Goal: Transaction & Acquisition: Purchase product/service

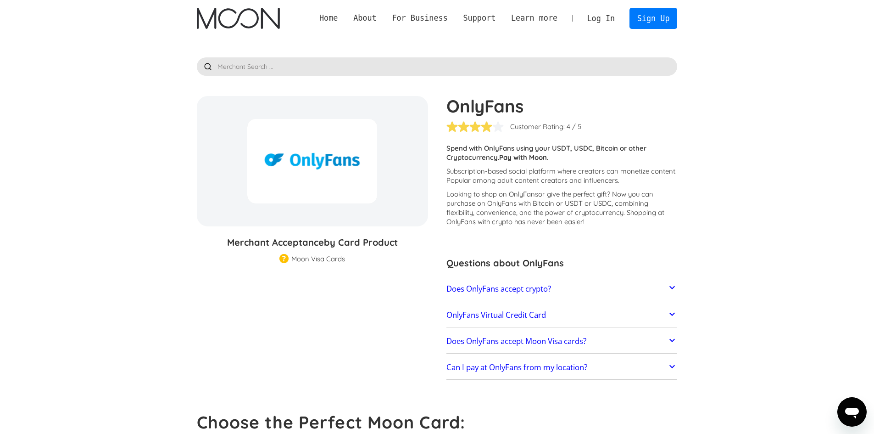
click at [546, 296] on link "Does OnlyFans accept crypto?" at bounding box center [561, 288] width 231 height 19
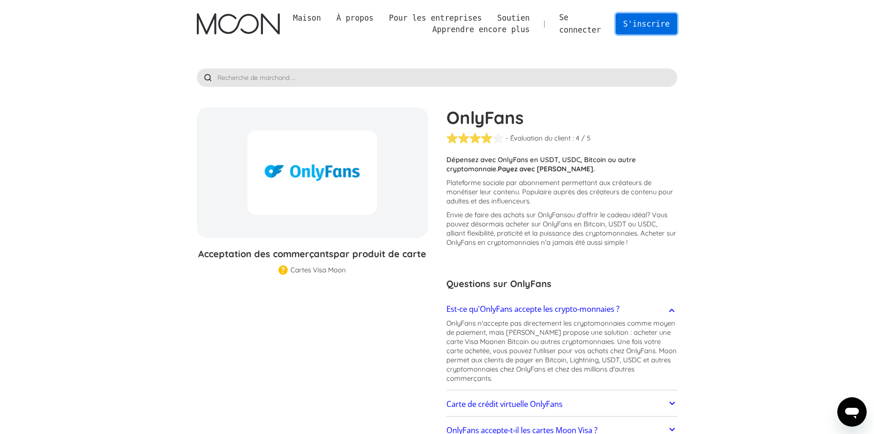
click at [639, 24] on font "S'inscrire" at bounding box center [646, 23] width 46 height 9
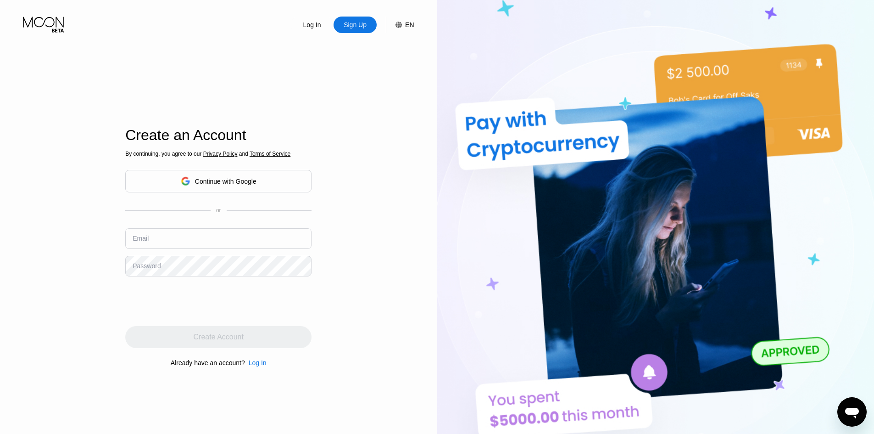
click at [201, 238] on input "text" at bounding box center [218, 238] width 186 height 21
click at [262, 364] on div "Log In" at bounding box center [258, 362] width 18 height 7
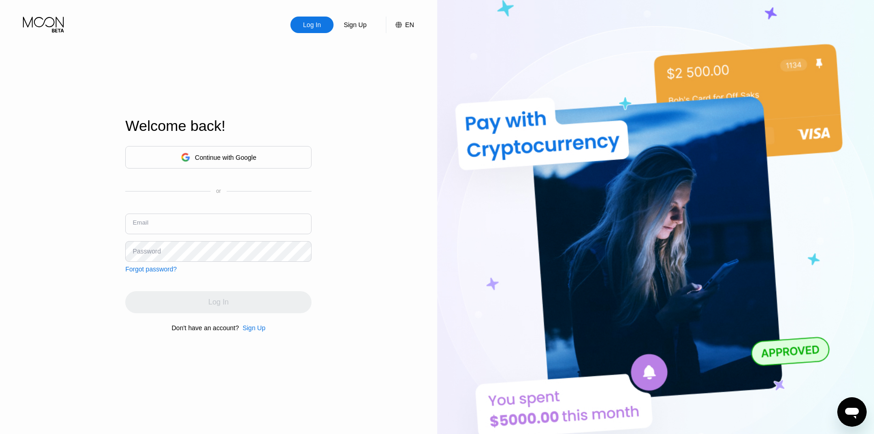
click at [226, 224] on input "text" at bounding box center [218, 223] width 186 height 21
type input "[EMAIL_ADDRESS][DOMAIN_NAME]"
click at [249, 331] on div "Sign Up" at bounding box center [254, 327] width 23 height 7
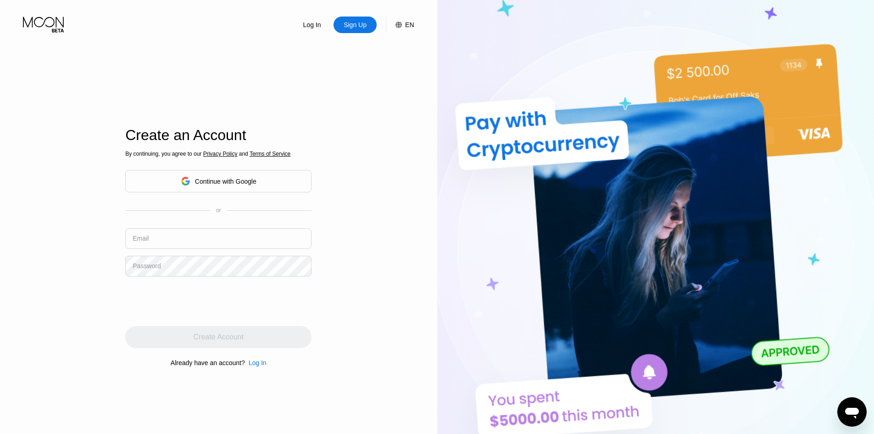
click at [184, 239] on input "text" at bounding box center [218, 238] width 186 height 21
type input "[EMAIL_ADDRESS][DOMAIN_NAME]"
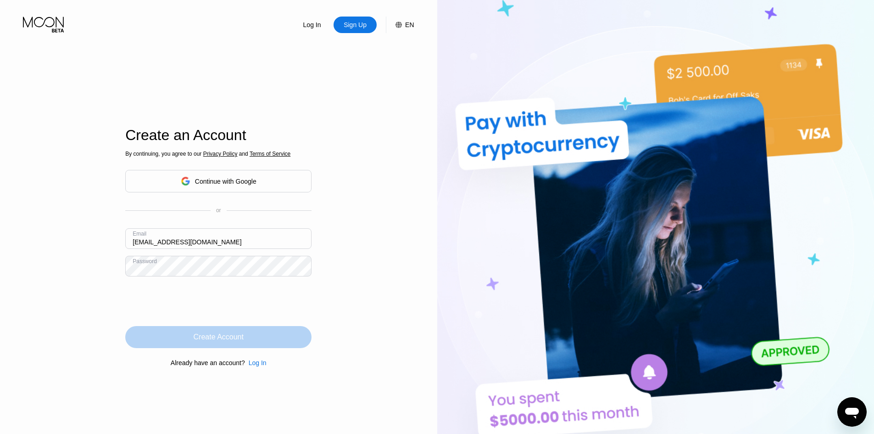
click at [212, 341] on div "Create Account" at bounding box center [219, 336] width 50 height 9
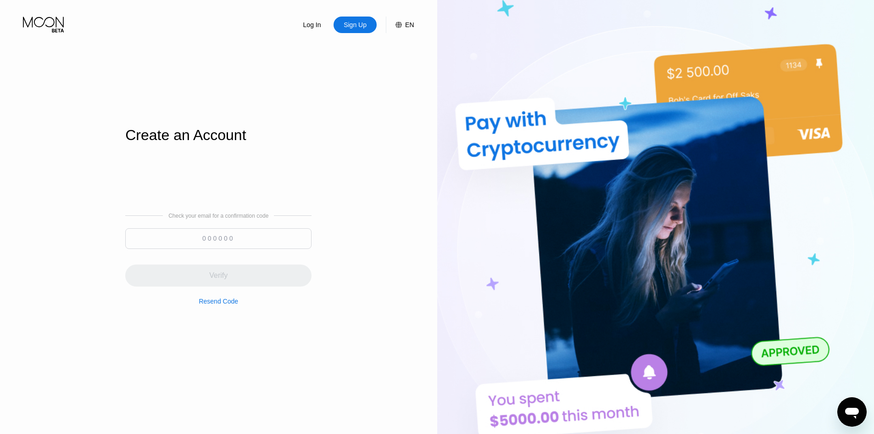
click at [263, 239] on input at bounding box center [218, 238] width 186 height 21
paste input "157092"
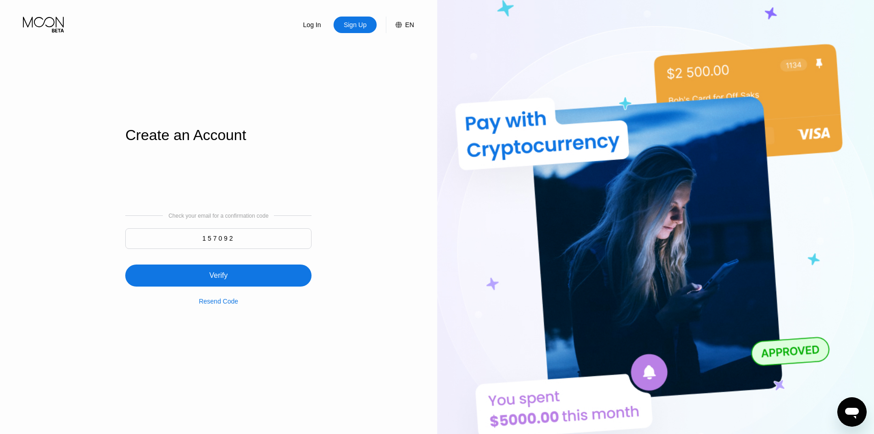
type input "157092"
click at [267, 275] on div "Verify" at bounding box center [218, 275] width 186 height 22
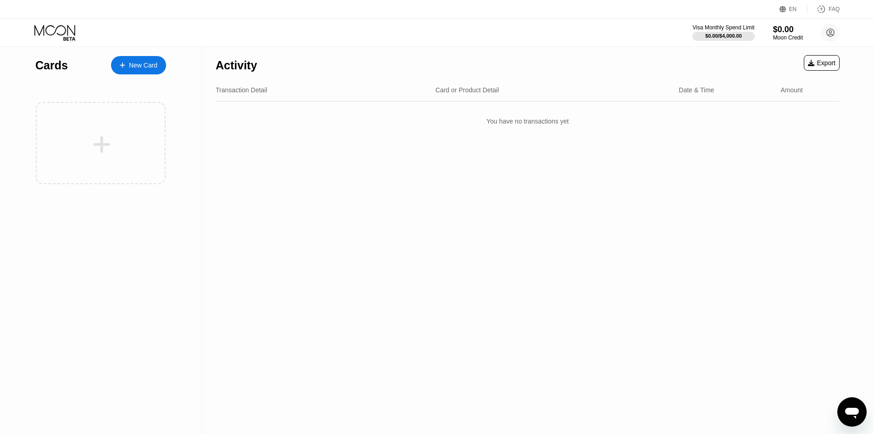
click at [152, 69] on div "New Card" at bounding box center [143, 65] width 28 height 8
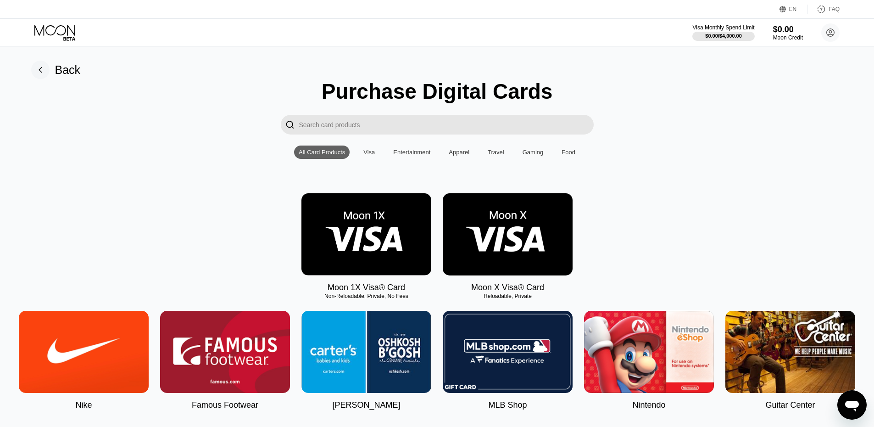
click at [486, 244] on img at bounding box center [508, 234] width 130 height 82
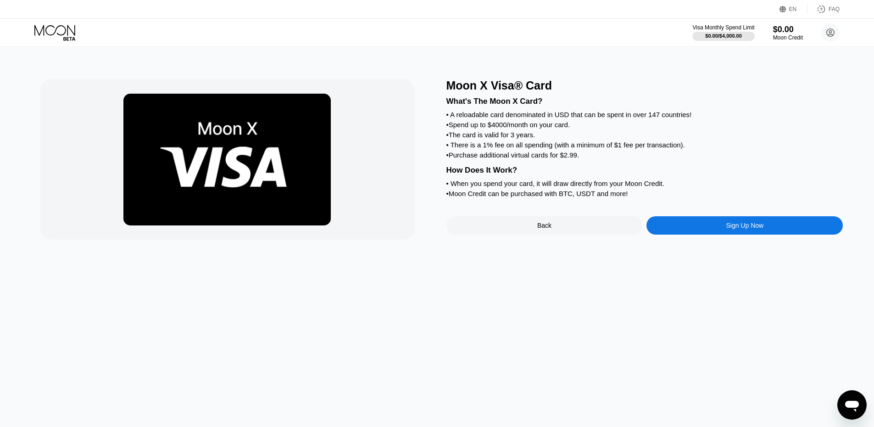
click at [695, 234] on div "Sign Up Now" at bounding box center [745, 225] width 196 height 18
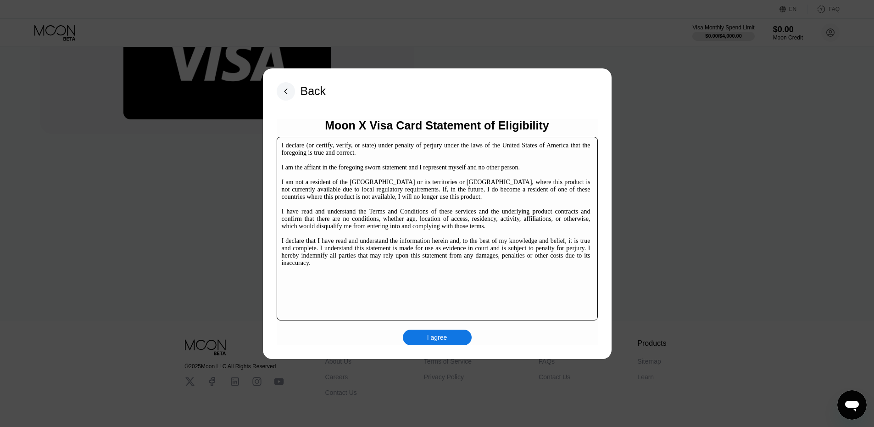
scroll to position [107, 0]
click at [459, 337] on div "I agree" at bounding box center [437, 337] width 69 height 16
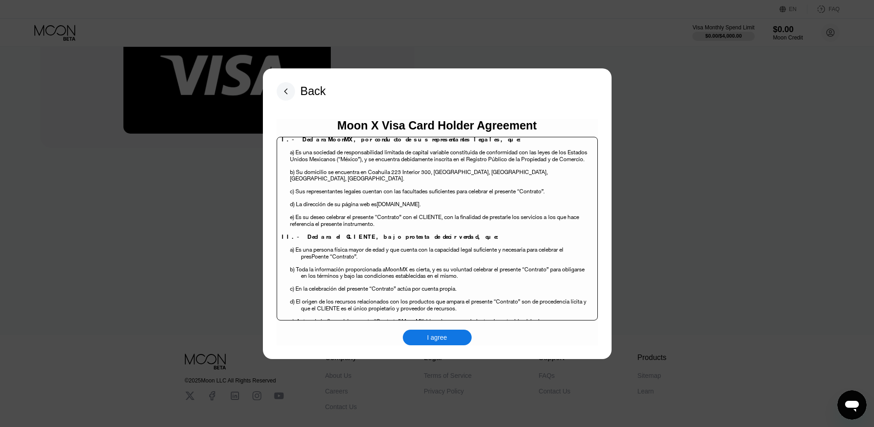
scroll to position [92, 0]
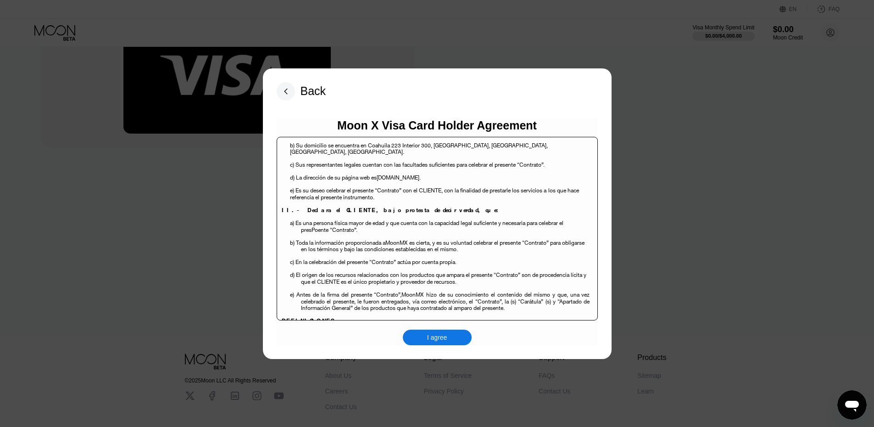
click at [446, 336] on div "I agree" at bounding box center [437, 337] width 20 height 8
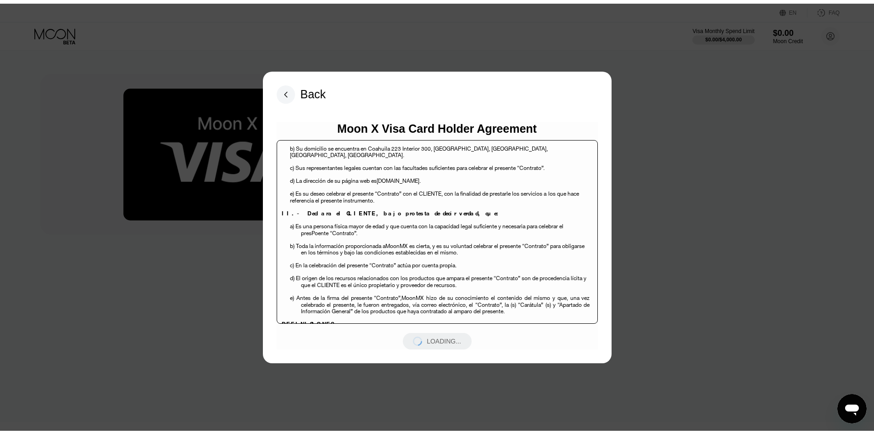
scroll to position [0, 0]
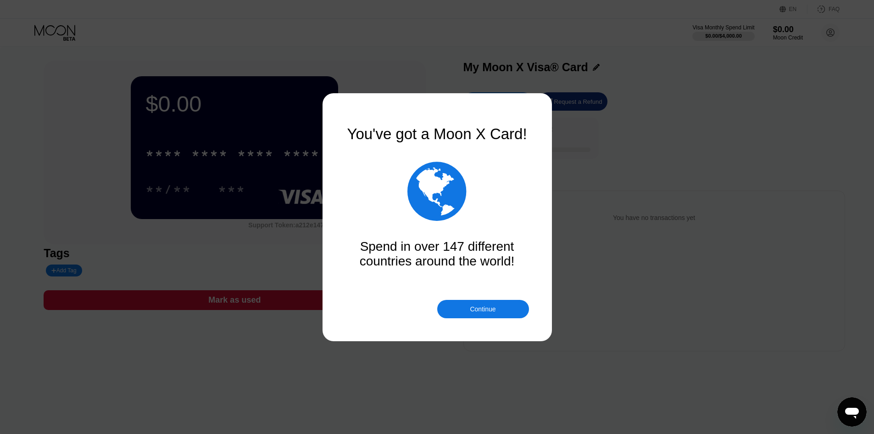
click at [490, 307] on div "Continue" at bounding box center [483, 308] width 26 height 7
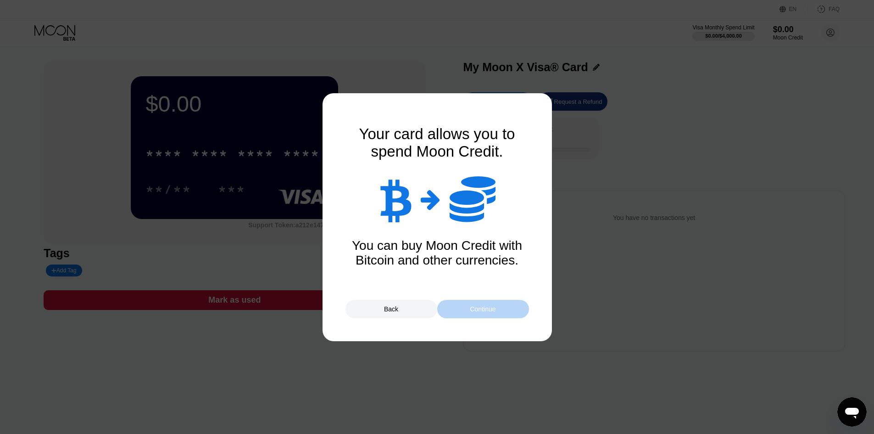
click at [470, 308] on div "Continue" at bounding box center [483, 308] width 26 height 7
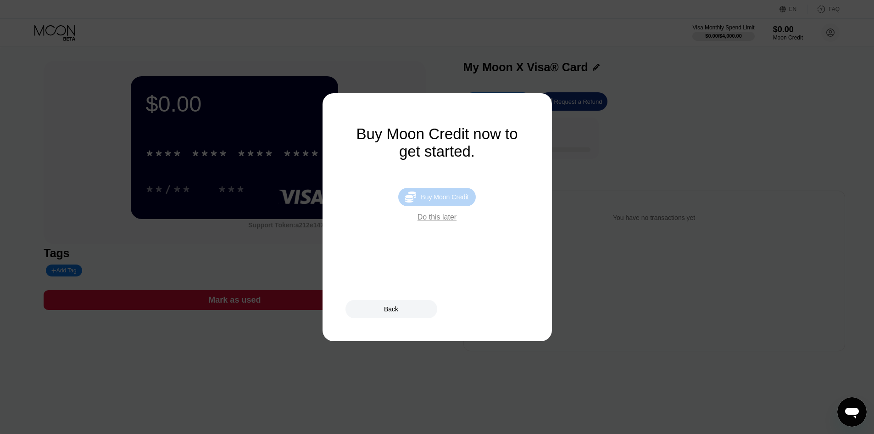
click at [454, 201] on div "Buy Moon Credit" at bounding box center [445, 196] width 48 height 7
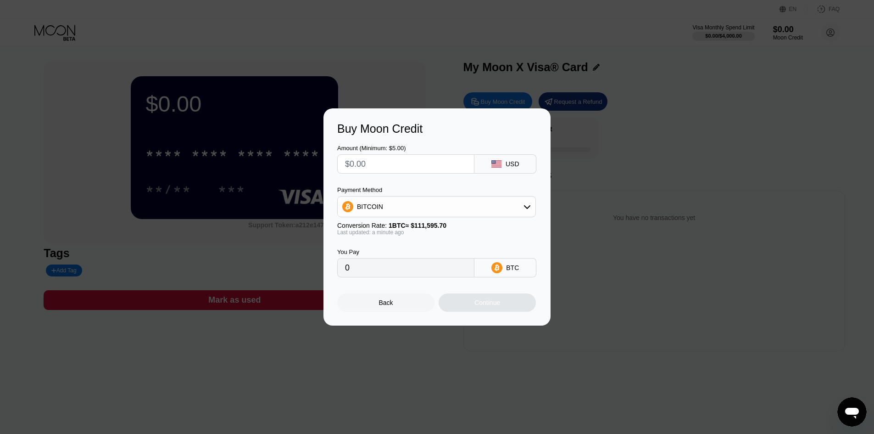
click at [604, 194] on div "Buy Moon Credit Amount (Minimum: $5.00) USD Payment Method BITCOIN Conversion R…" at bounding box center [437, 216] width 874 height 217
click at [417, 162] on input "text" at bounding box center [406, 164] width 122 height 18
type input "$1"
type input "0.00000897"
type input "$10"
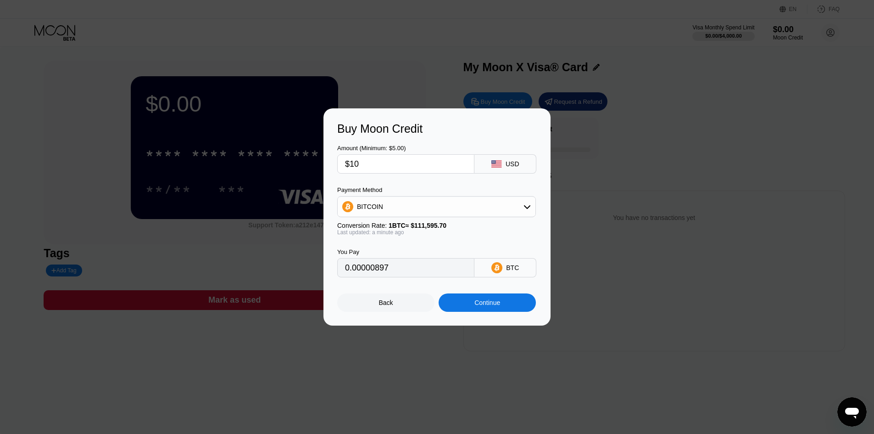
type input "0.00008961"
type input "$10"
click at [397, 207] on div "BITCOIN" at bounding box center [437, 206] width 198 height 18
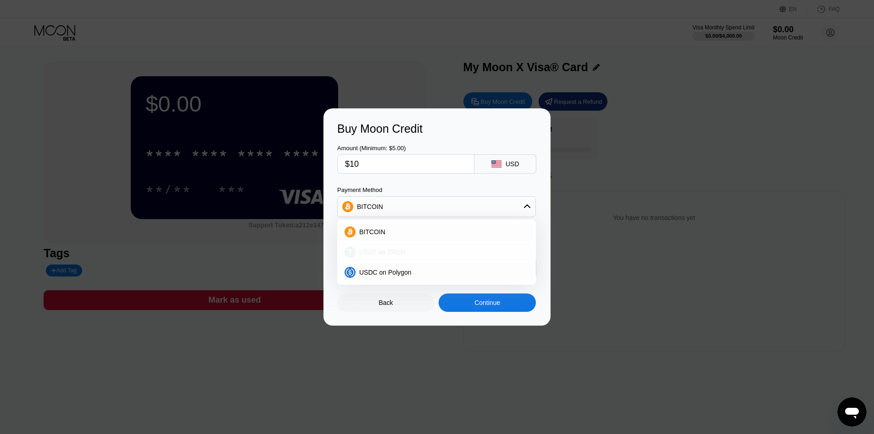
click at [405, 255] on div "USDT on TRON" at bounding box center [442, 251] width 173 height 7
type input "10.10"
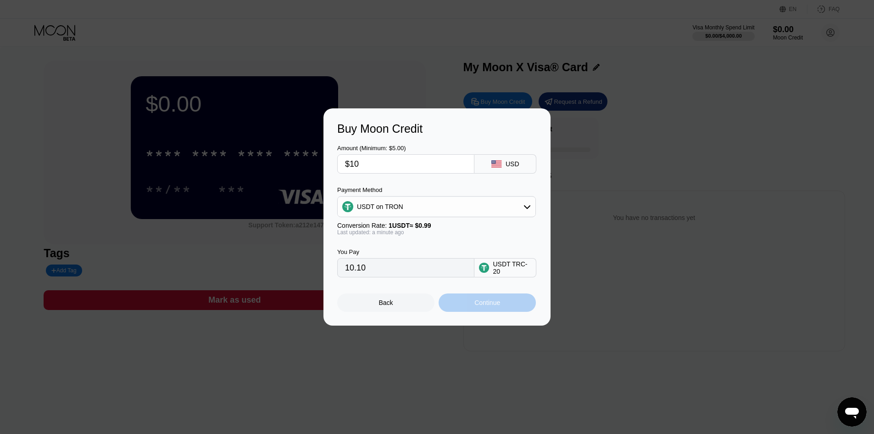
click at [496, 306] on div "Continue" at bounding box center [487, 302] width 26 height 7
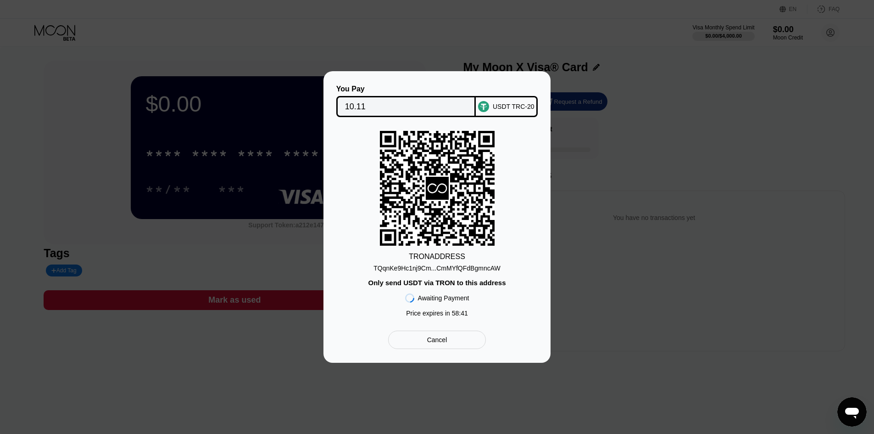
click at [485, 268] on div "TQqnKe9Hc1nj9Cm...CmMYfQFdBgmncAW" at bounding box center [437, 267] width 127 height 7
click at [387, 103] on input "10.11" at bounding box center [406, 106] width 123 height 18
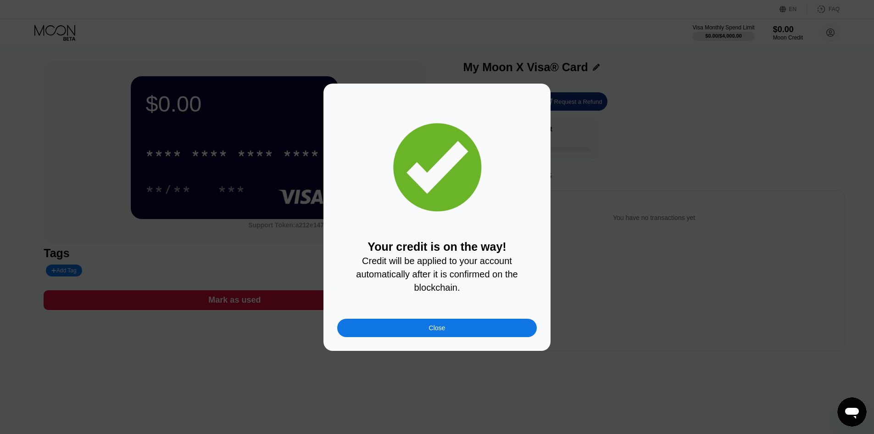
click at [437, 331] on div "Close" at bounding box center [437, 327] width 17 height 7
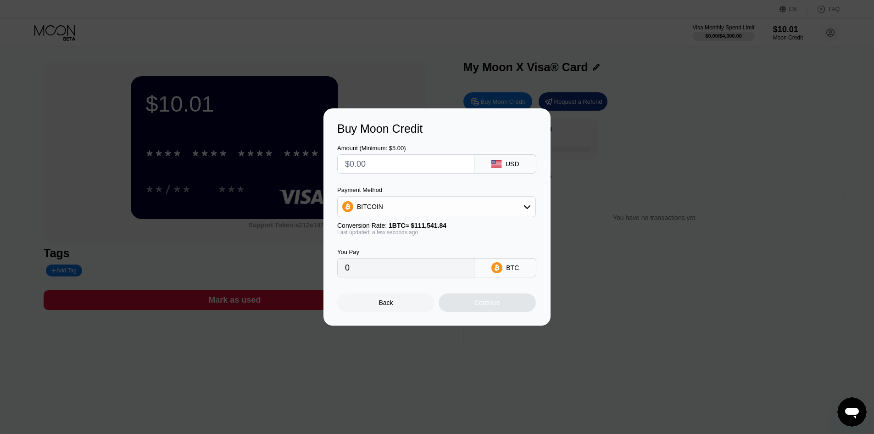
click at [612, 148] on div "Buy Moon Credit Amount (Minimum: $5.00) USD Payment Method BITCOIN Conversion R…" at bounding box center [437, 216] width 874 height 217
click at [390, 306] on div "Back" at bounding box center [386, 302] width 14 height 7
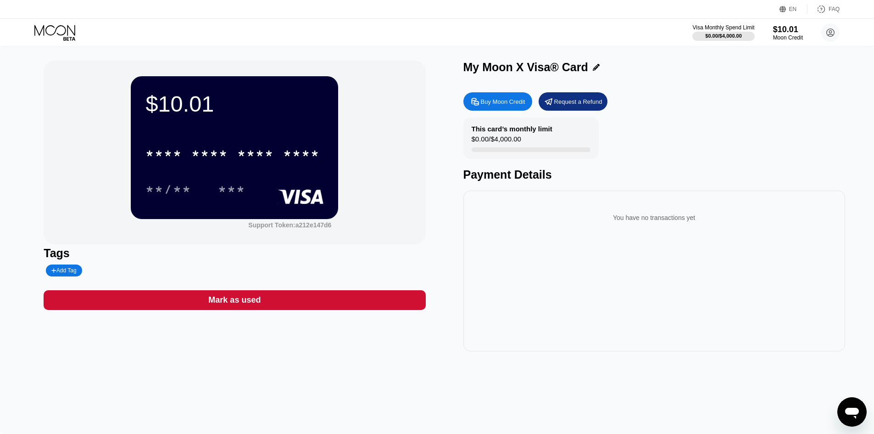
click at [296, 157] on div "****" at bounding box center [301, 154] width 37 height 15
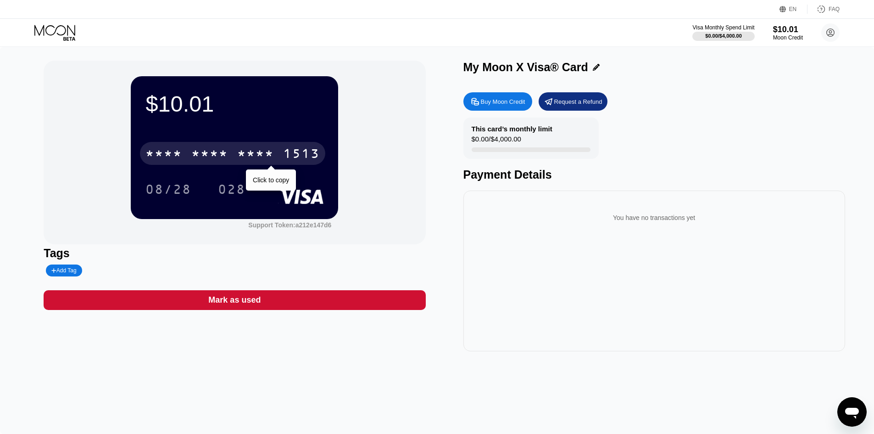
click at [229, 157] on div "* * * * * * * * * * * * 1513" at bounding box center [232, 153] width 185 height 23
drag, startPoint x: 173, startPoint y: 160, endPoint x: 255, endPoint y: 144, distance: 83.6
click at [175, 160] on div "4513" at bounding box center [163, 154] width 37 height 15
click at [246, 155] on div "* * * *" at bounding box center [255, 154] width 37 height 15
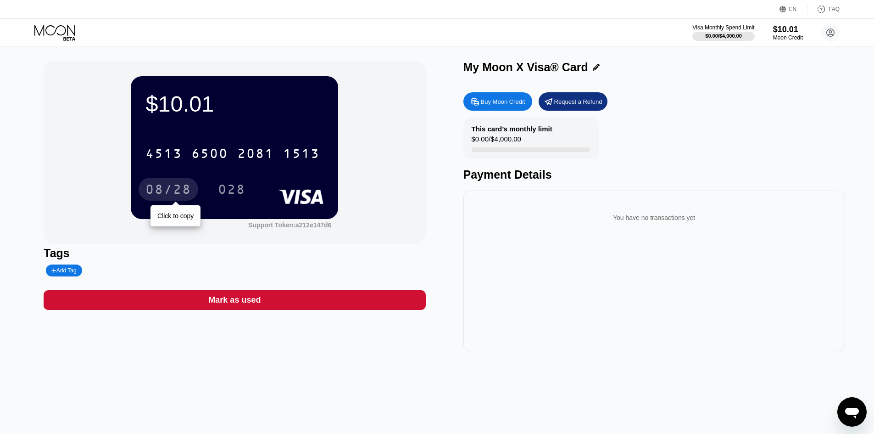
click at [176, 184] on div "08/28" at bounding box center [168, 190] width 46 height 15
click at [833, 32] on circle at bounding box center [830, 32] width 18 height 18
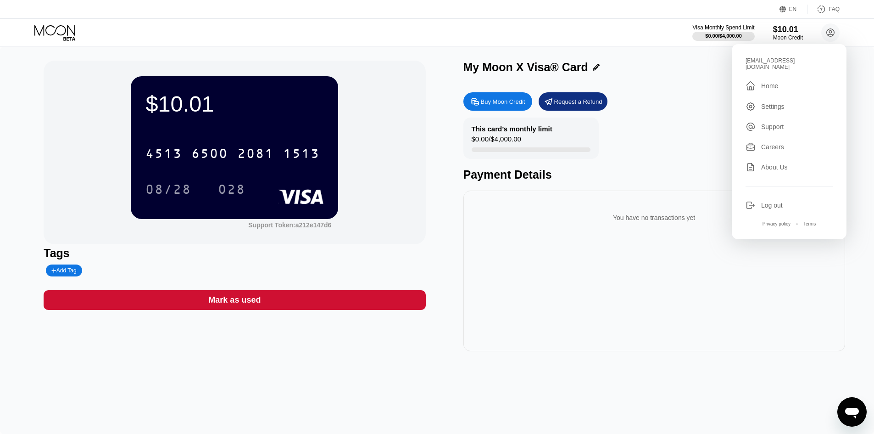
click at [782, 85] on div " Home" at bounding box center [789, 85] width 87 height 11
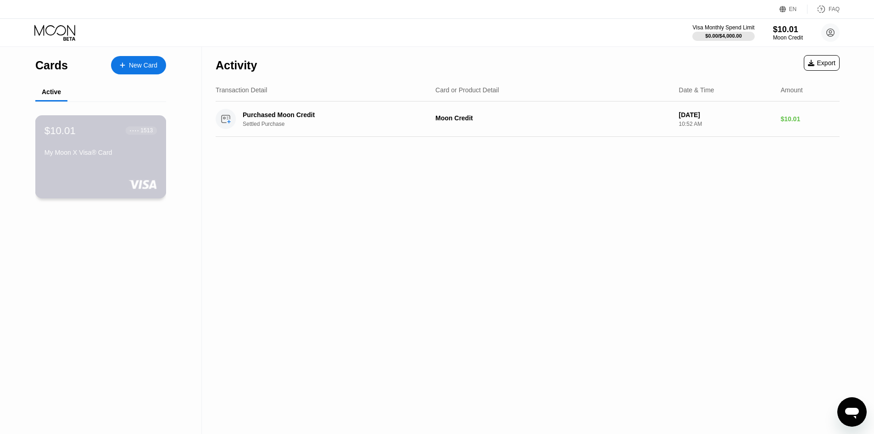
click at [133, 156] on div "My Moon X Visa® Card" at bounding box center [101, 152] width 112 height 7
